Goal: Task Accomplishment & Management: Manage account settings

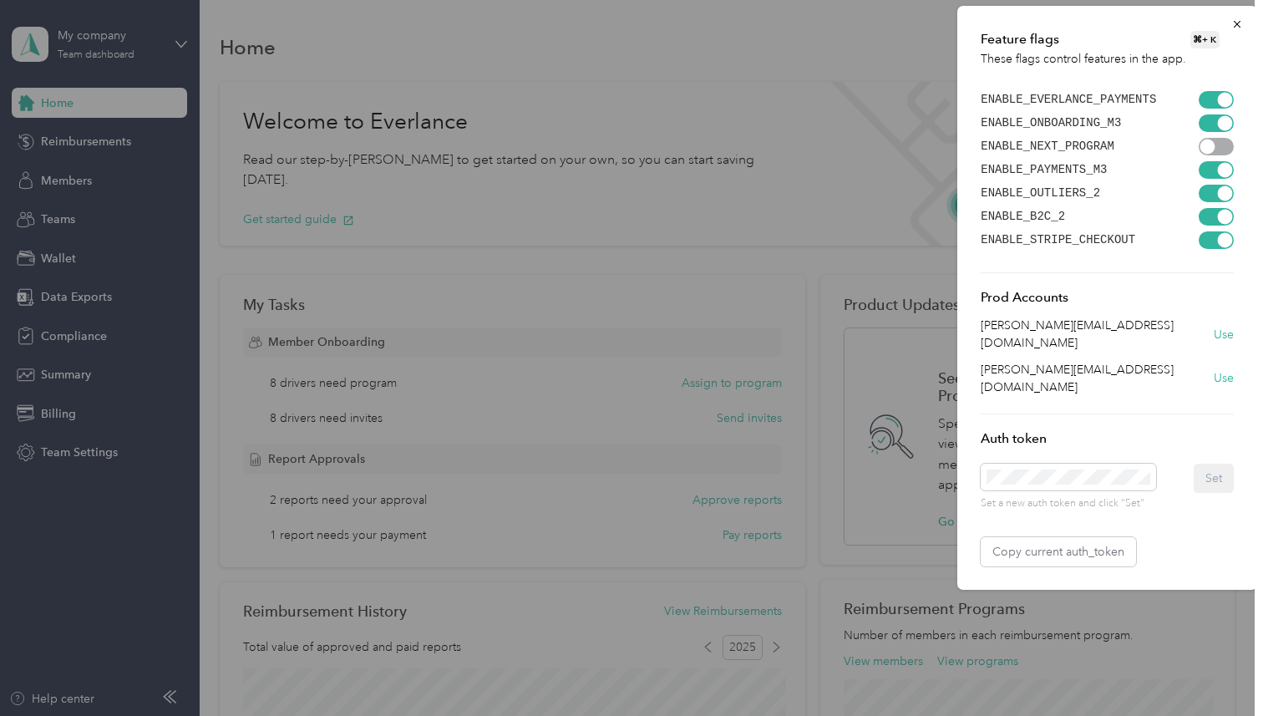
click at [1211, 325] on div "[PERSON_NAME][EMAIL_ADDRESS][DOMAIN_NAME] Use" at bounding box center [1106, 334] width 253 height 35
click at [1220, 326] on button "Use" at bounding box center [1223, 335] width 20 height 18
